Goal: Task Accomplishment & Management: Manage account settings

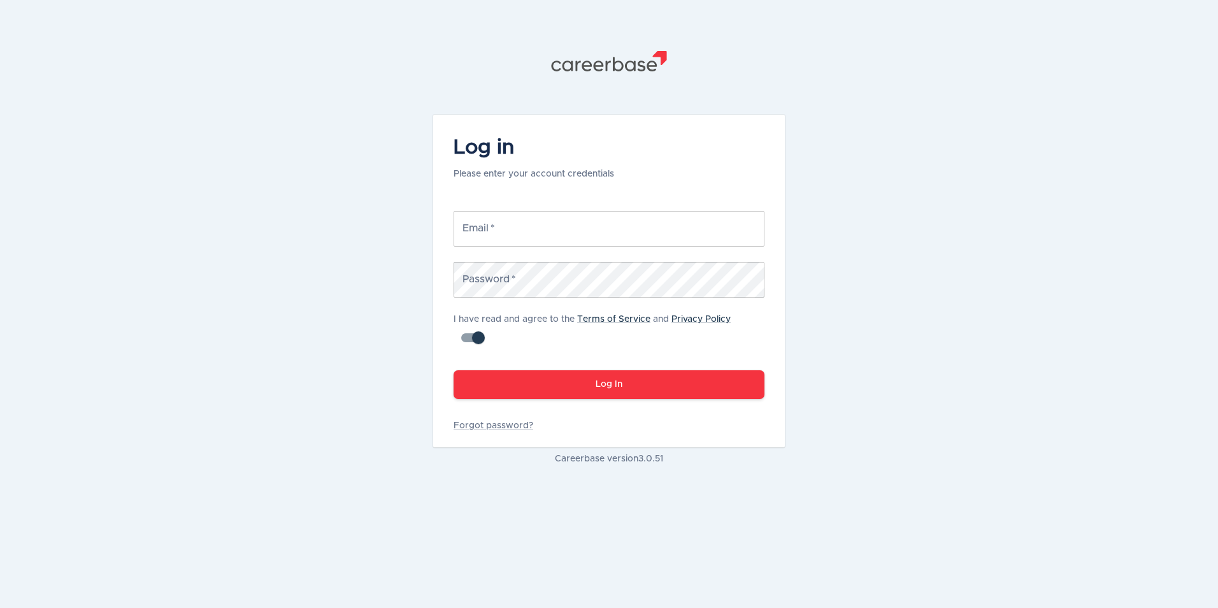
click at [532, 231] on input "Email   *" at bounding box center [608, 229] width 311 height 36
type input "[PERSON_NAME][EMAIL_ADDRESS][PERSON_NAME][DOMAIN_NAME]"
click at [499, 424] on link "Forgot password?" at bounding box center [608, 425] width 311 height 13
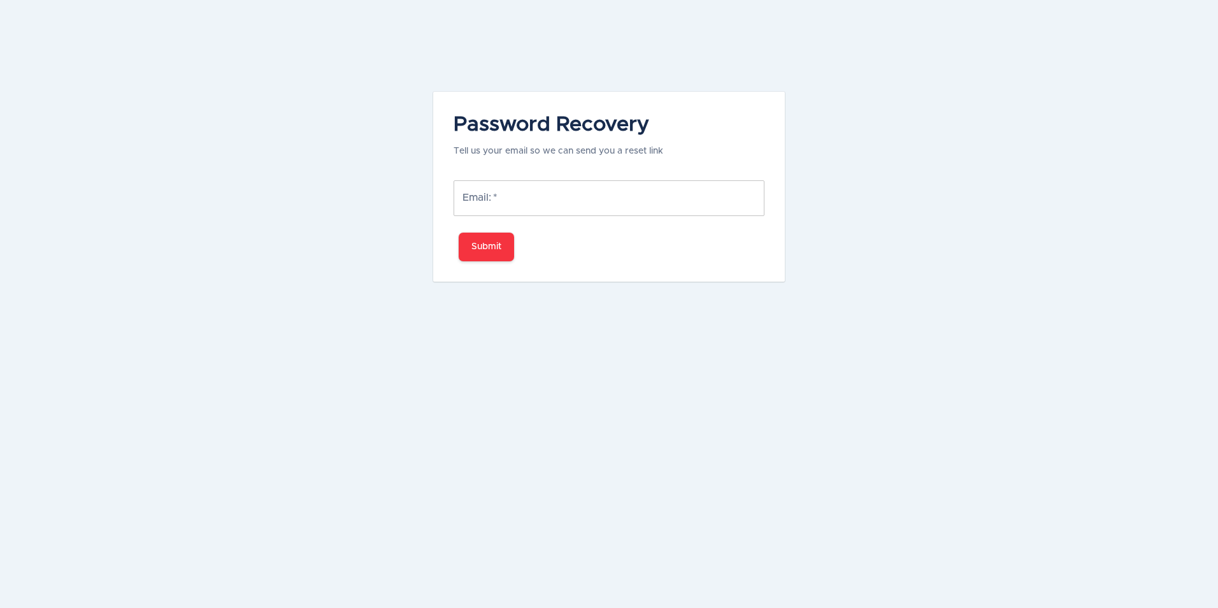
click at [569, 202] on input "Email:   *" at bounding box center [608, 198] width 311 height 36
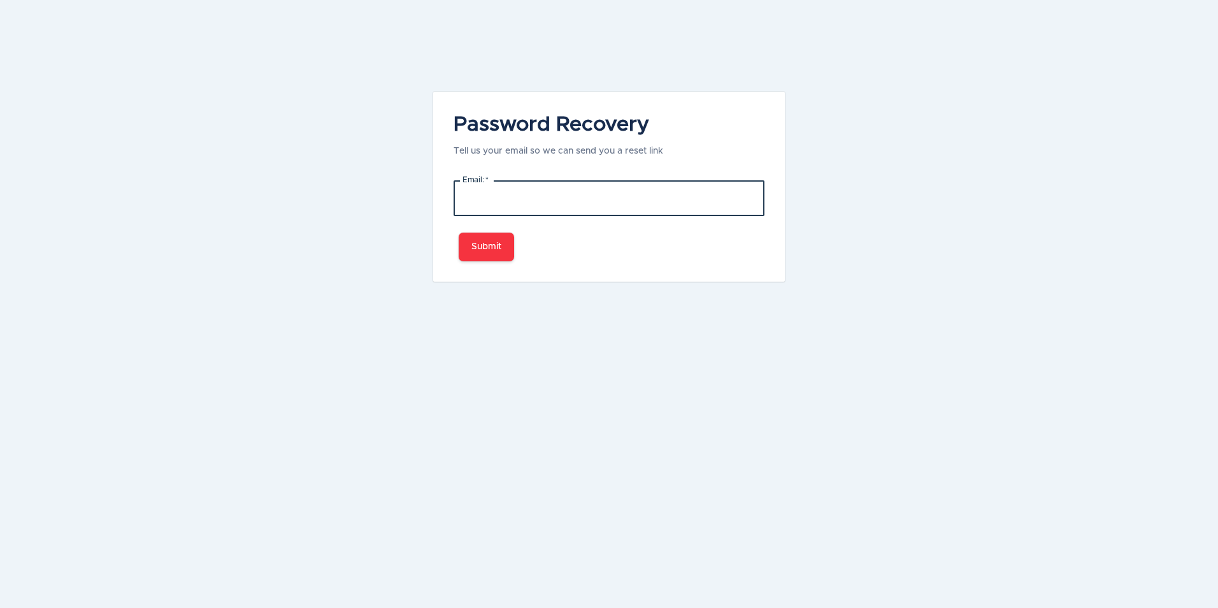
type input "[PERSON_NAME][EMAIL_ADDRESS][PERSON_NAME][DOMAIN_NAME]"
click at [490, 248] on button "Submit" at bounding box center [486, 246] width 55 height 29
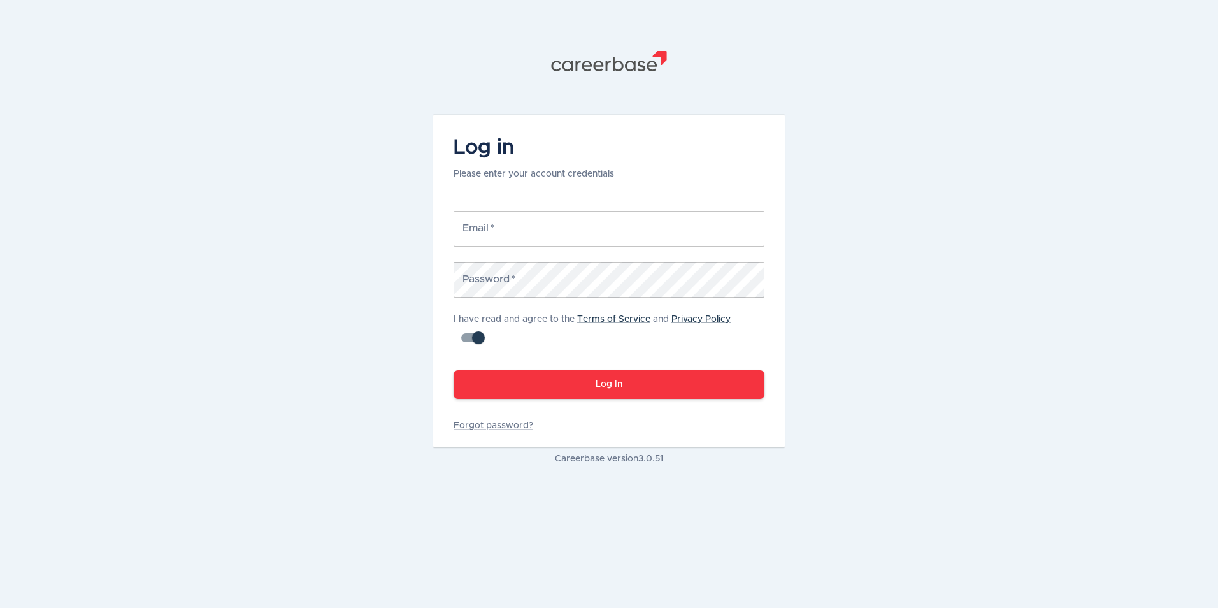
click at [612, 62] on icon ".st1{fill:#505150}" at bounding box center [609, 61] width 140 height 20
